Goal: Find specific page/section: Find specific page/section

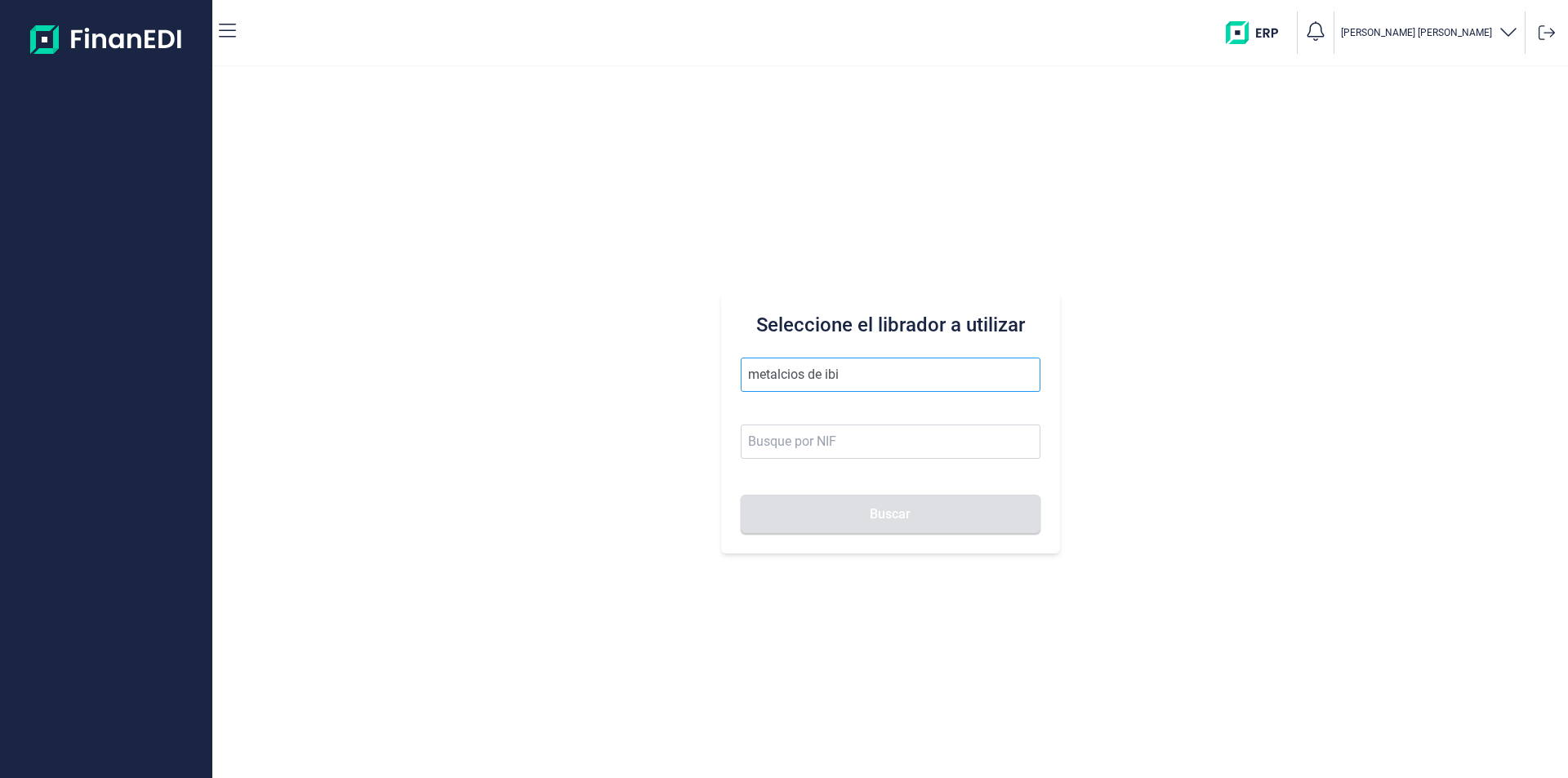
click at [788, 374] on input "metalcios de ibi" at bounding box center [890, 374] width 299 height 34
click at [834, 420] on li "PRODUCTOS METALICOS DE IBI SL" at bounding box center [890, 415] width 299 height 33
type input "PRODUCTOS METALICOS DE IBI SL"
type input "B54487491"
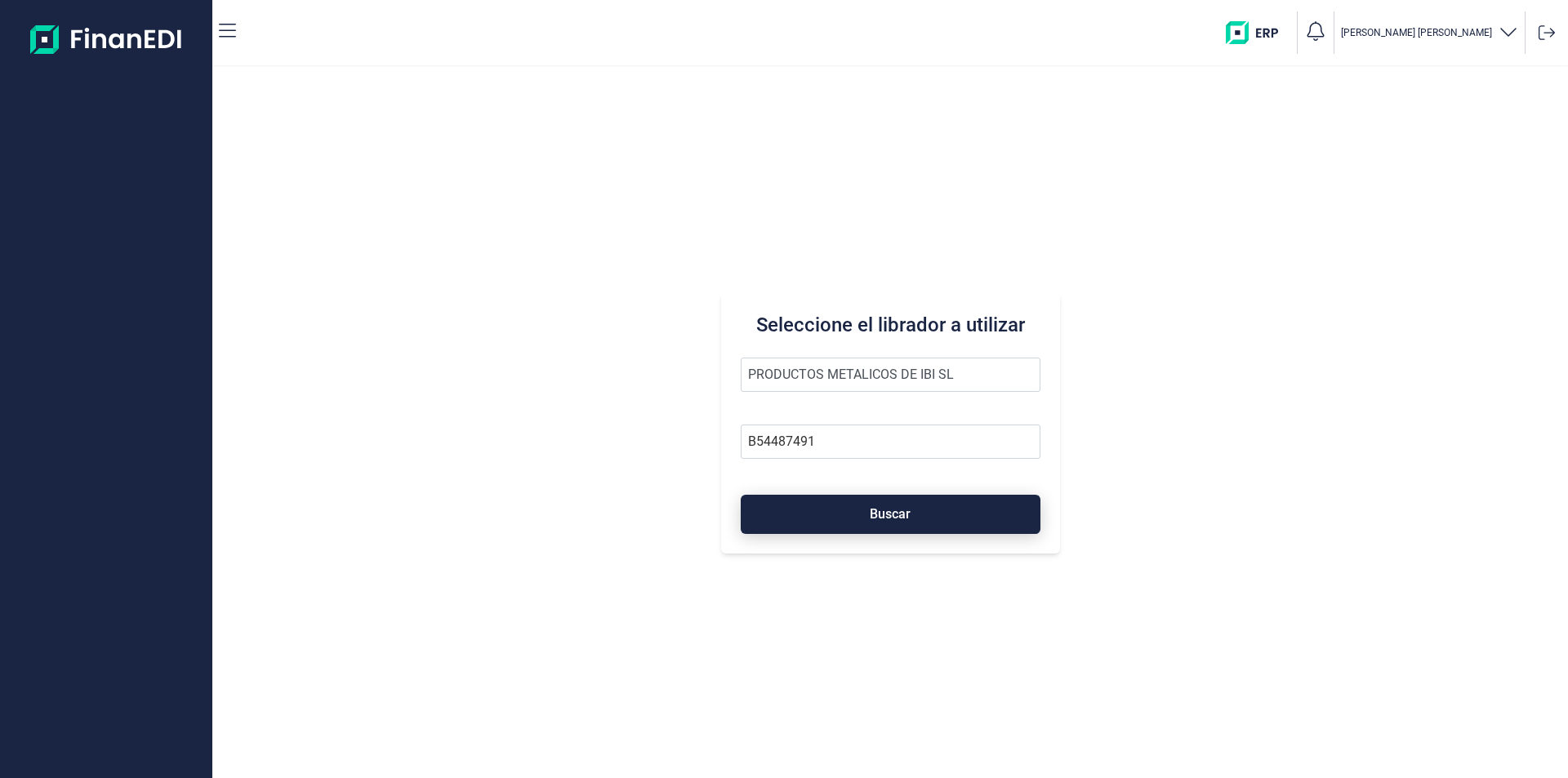
click at [848, 523] on button "Buscar" at bounding box center [890, 514] width 299 height 39
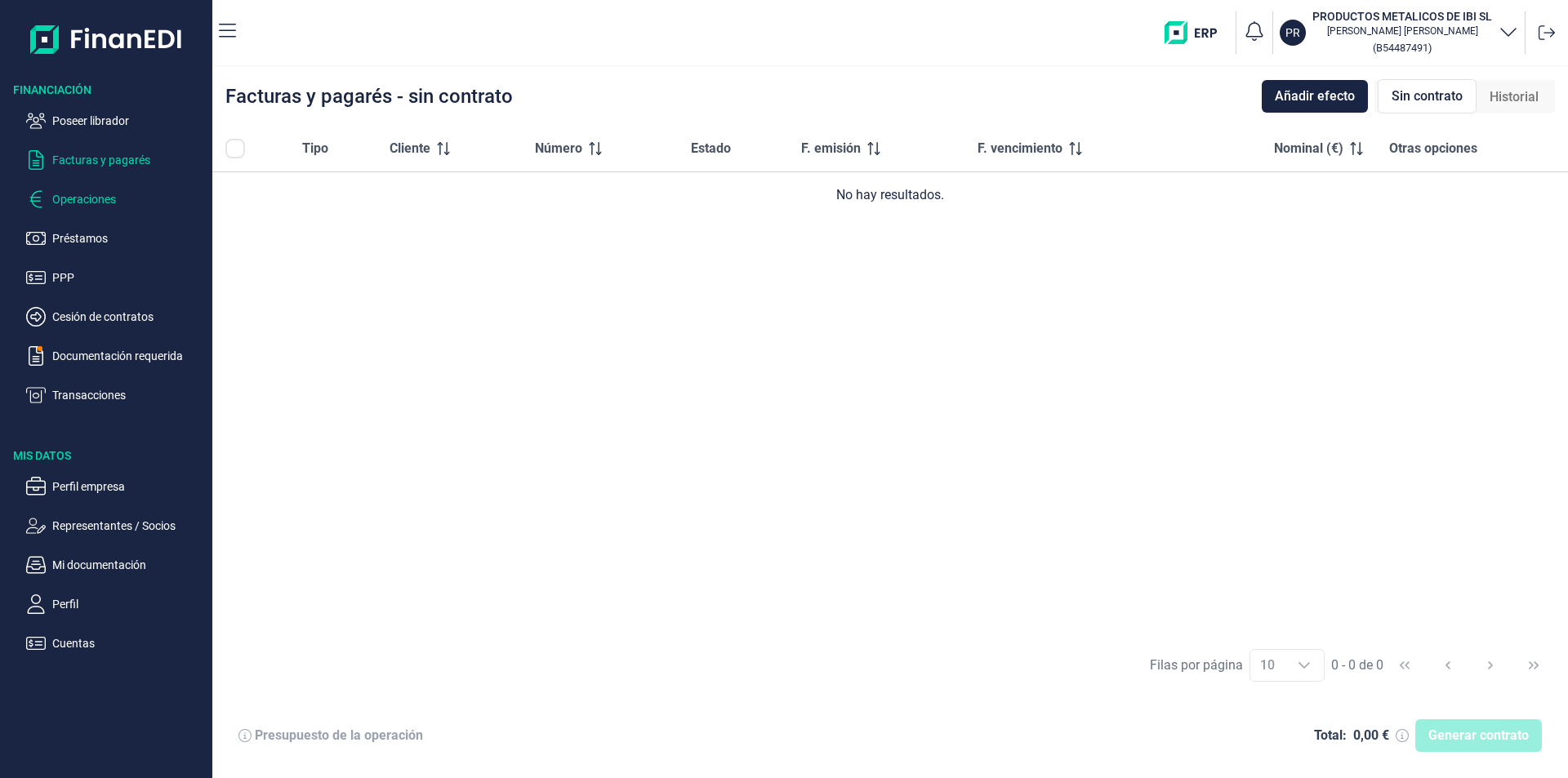
click at [96, 198] on p "Operaciones" at bounding box center [129, 199] width 154 height 19
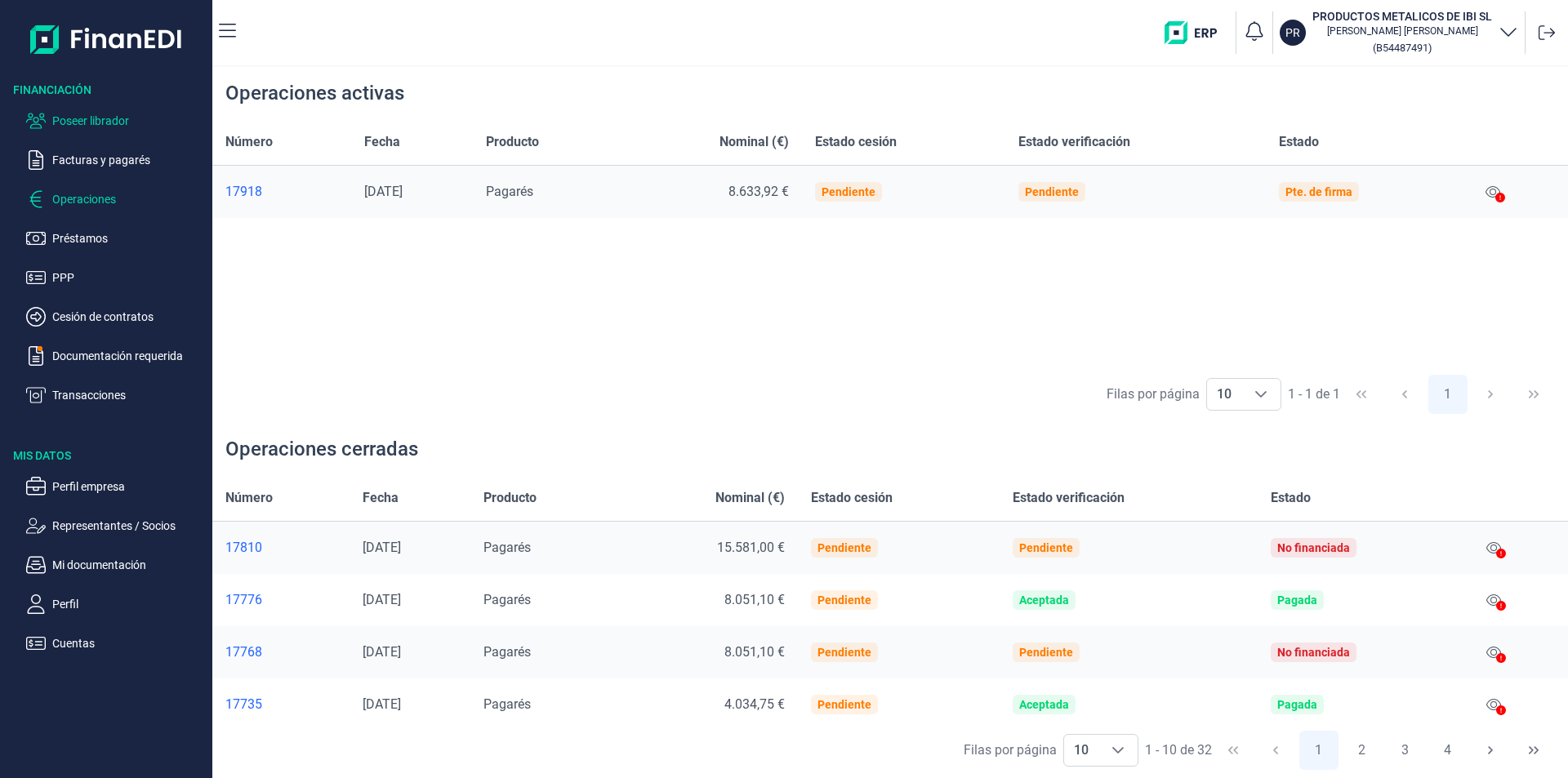
click at [121, 120] on p "Poseer librador" at bounding box center [129, 120] width 154 height 19
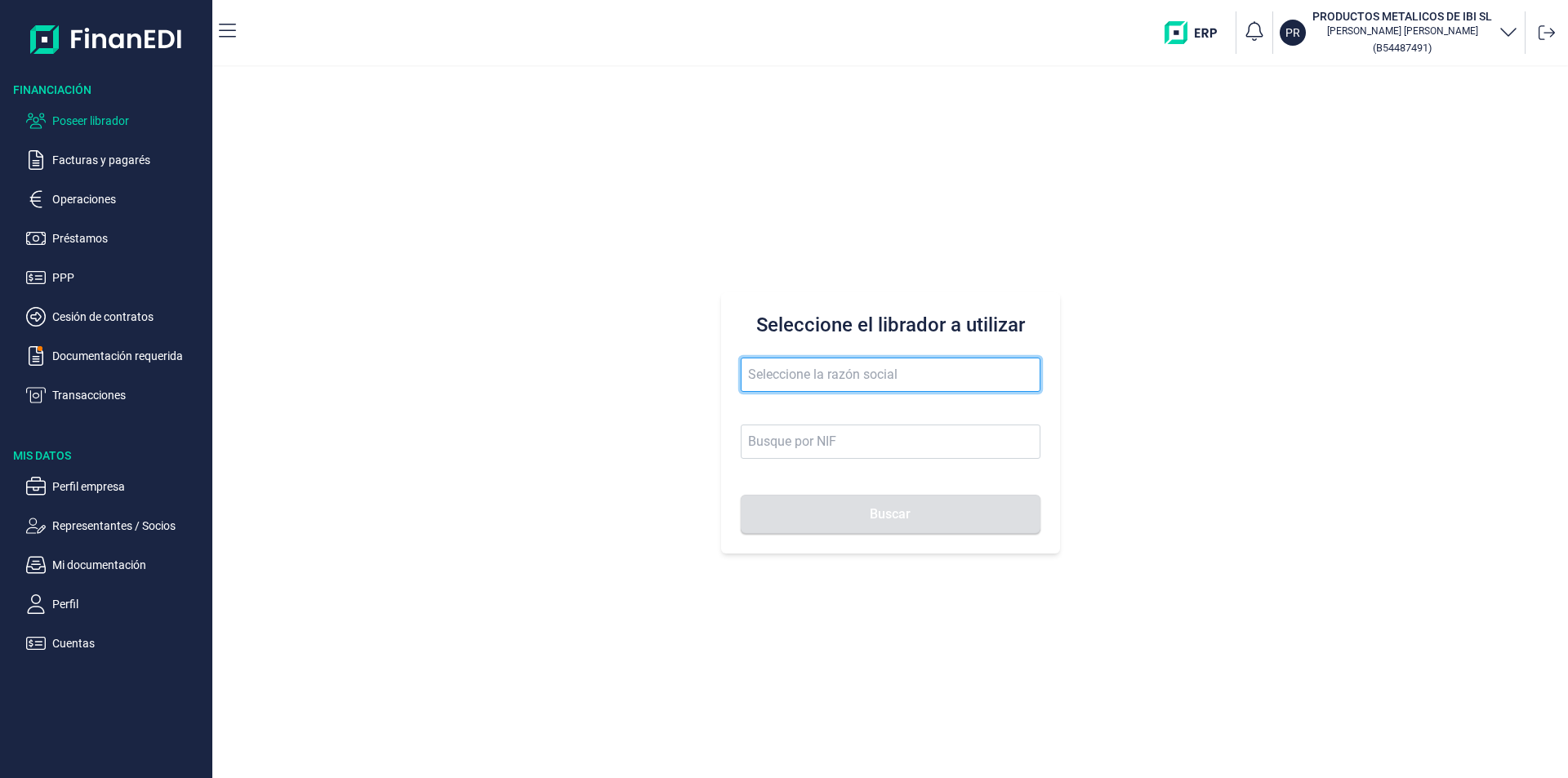
click at [776, 377] on input "text" at bounding box center [890, 374] width 299 height 34
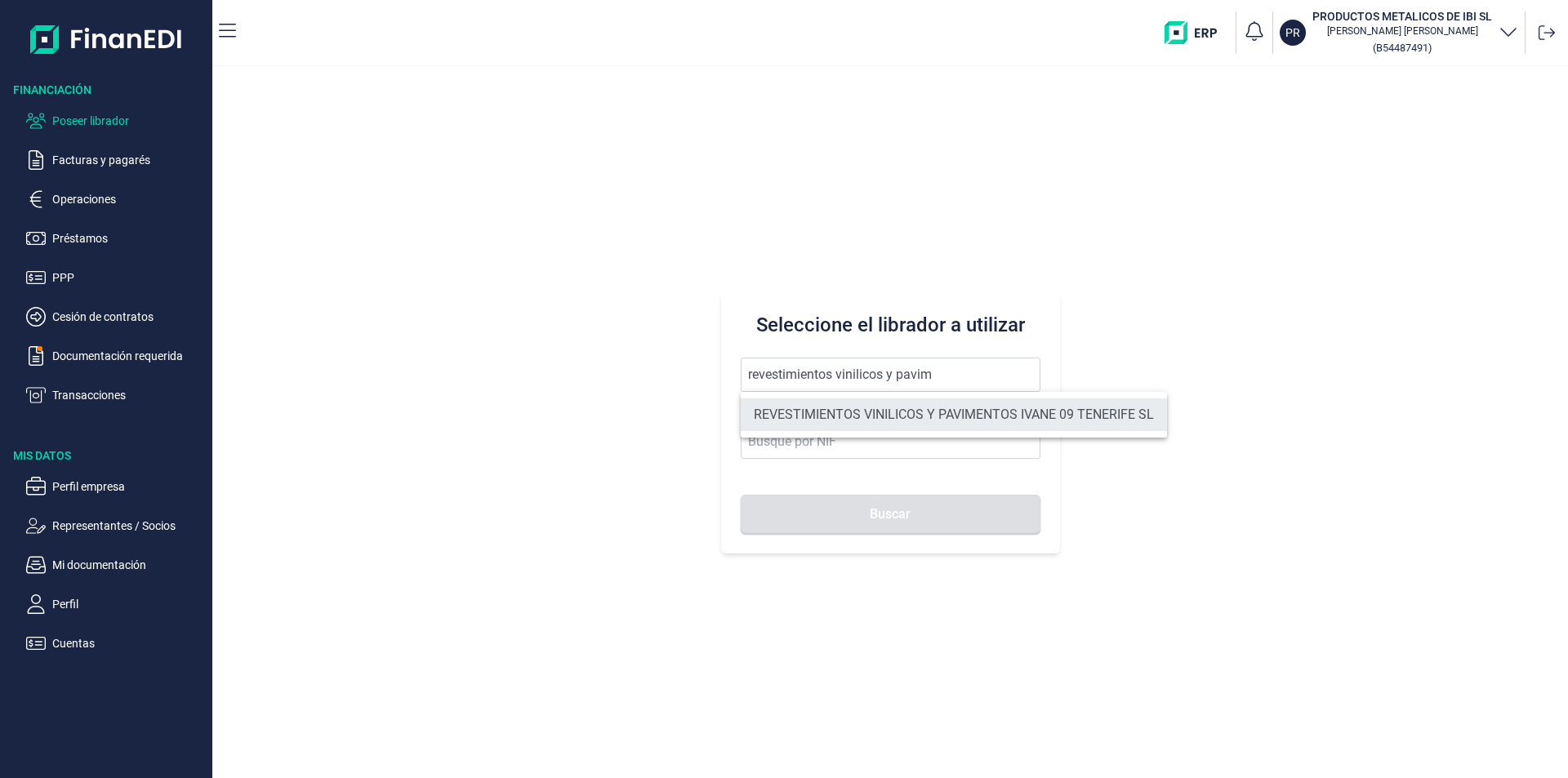
click at [889, 416] on li "REVESTIMIENTOS VINILICOS Y PAVIMENTOS IVANE 09 TENERIFE SL" at bounding box center [954, 415] width 427 height 33
type input "REVESTIMIENTOS VINILICOS Y PAVIMENTOS IVANE 09 TENERIFE SL"
type input "B76736859"
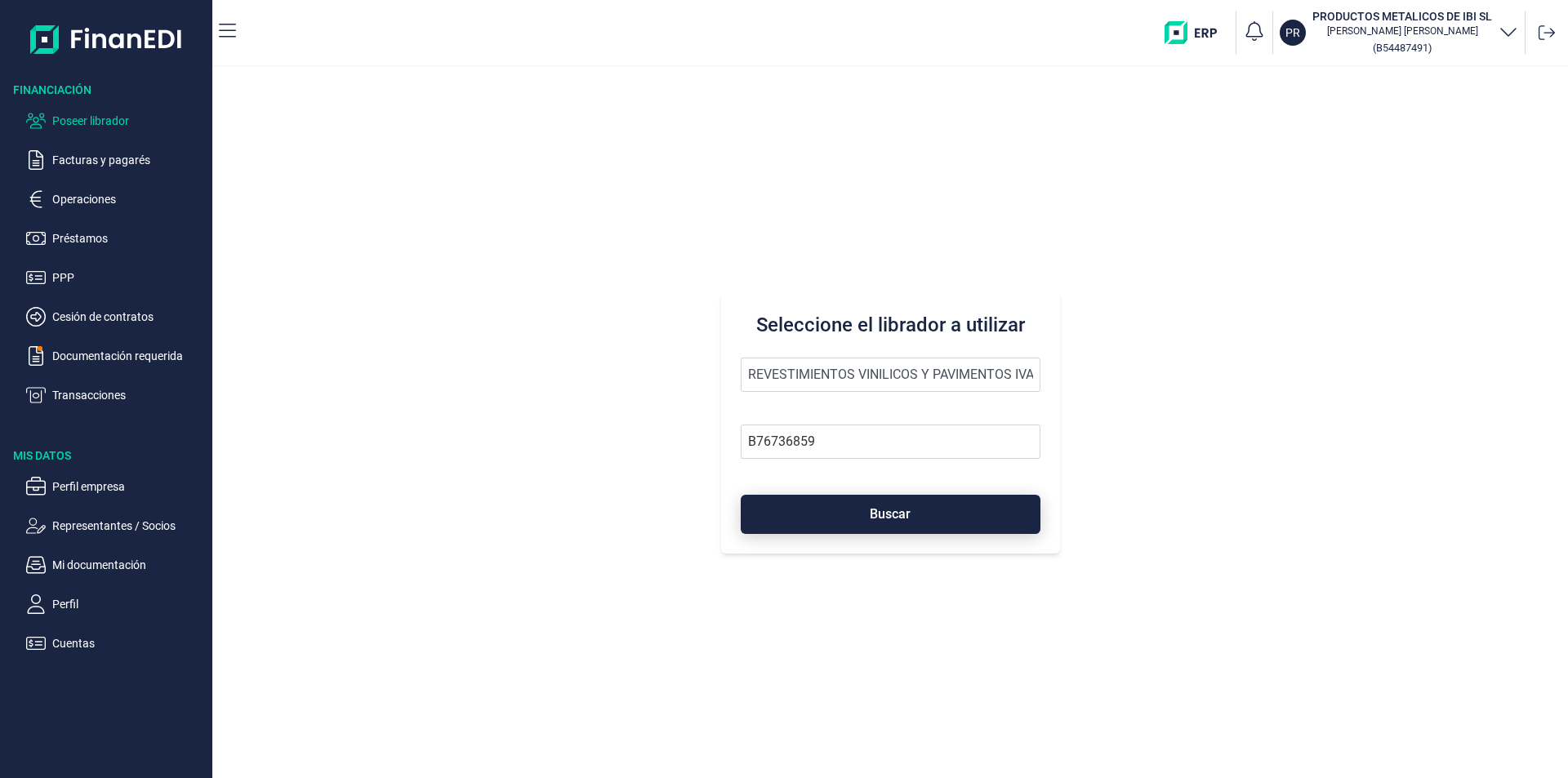
click at [877, 514] on span "Buscar" at bounding box center [890, 513] width 41 height 12
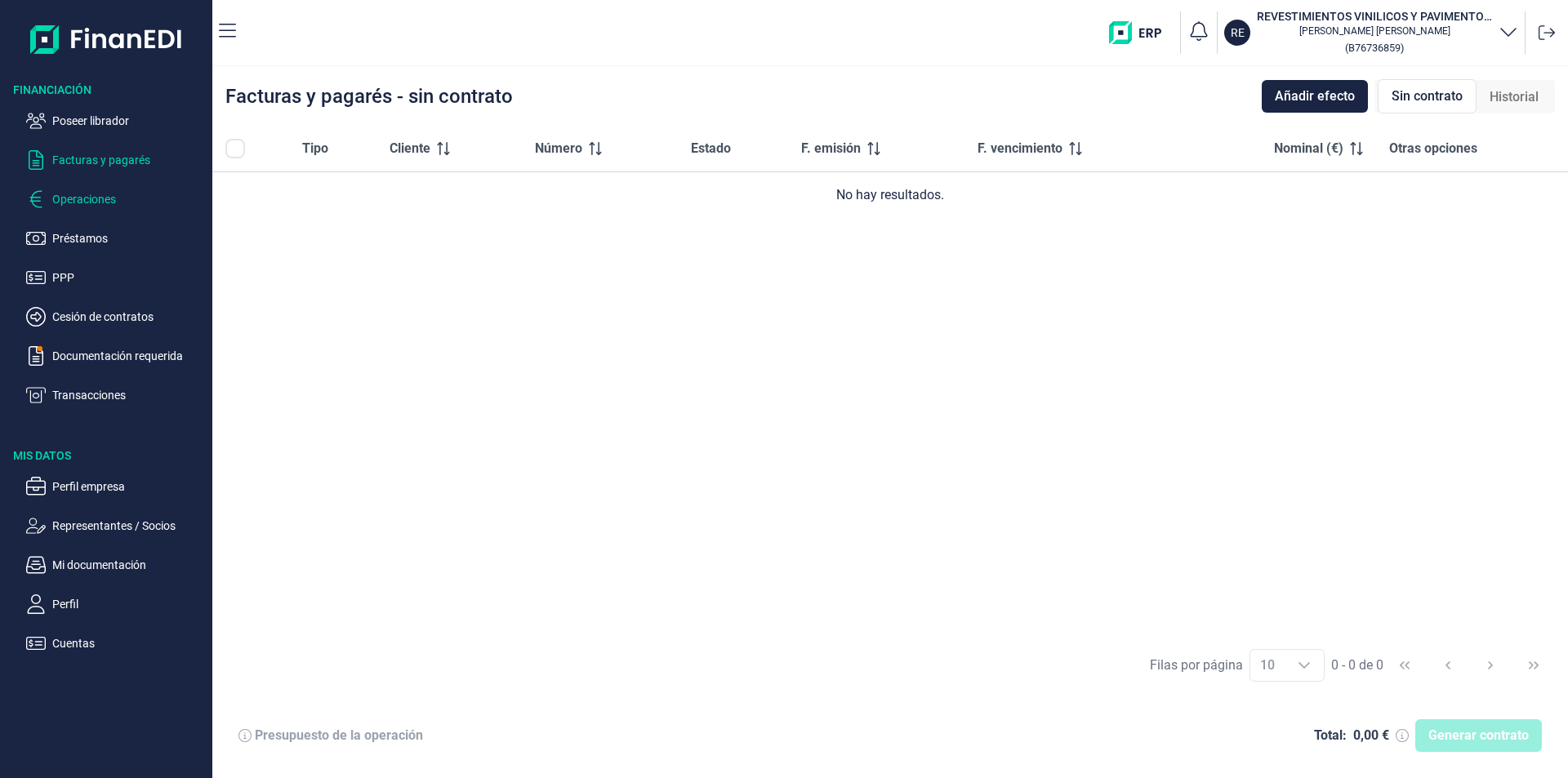
click at [102, 199] on p "Operaciones" at bounding box center [129, 199] width 154 height 19
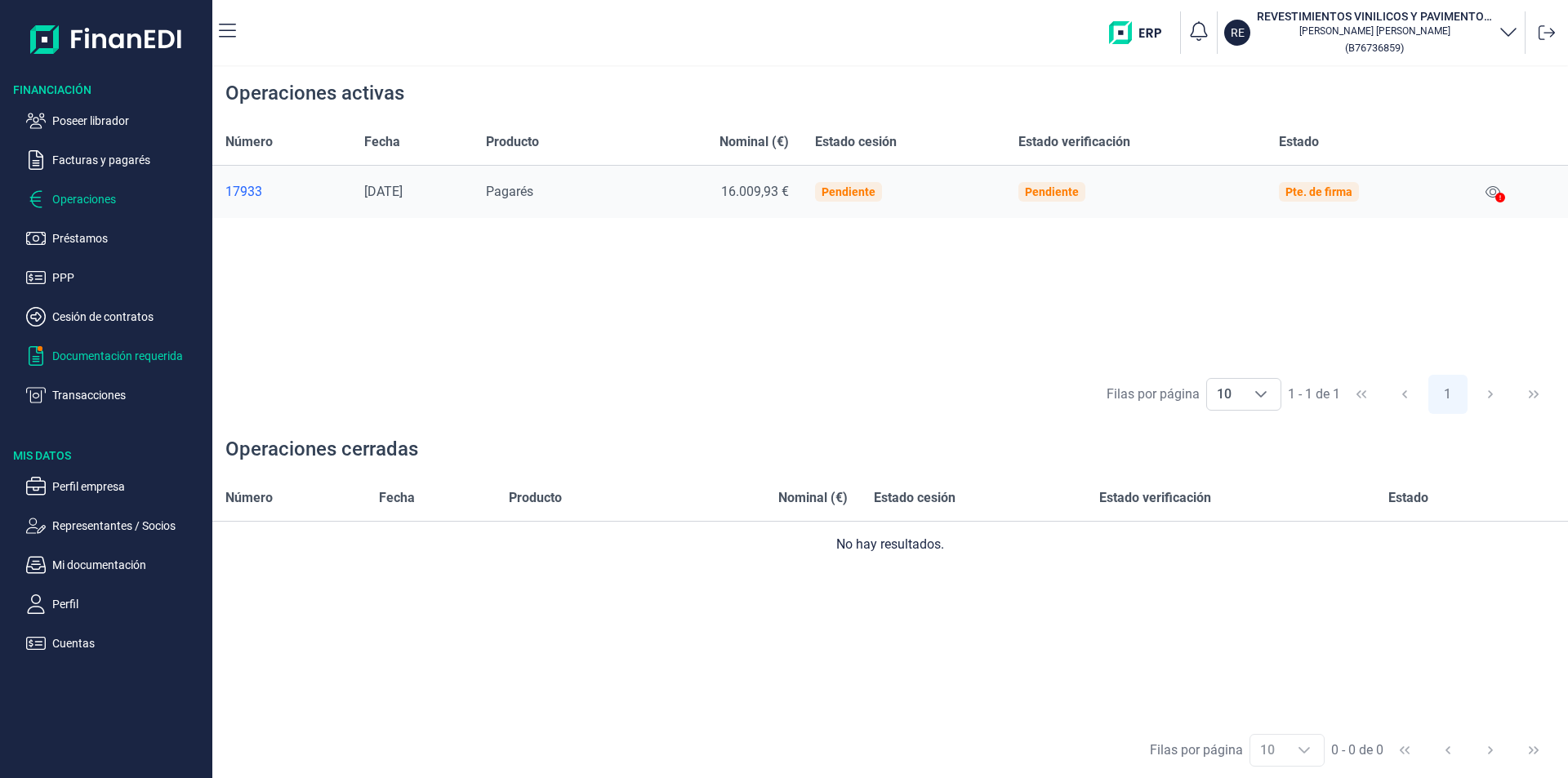
click at [112, 354] on p "Documentación requerida" at bounding box center [129, 355] width 154 height 19
